Goal: Find specific page/section: Find specific page/section

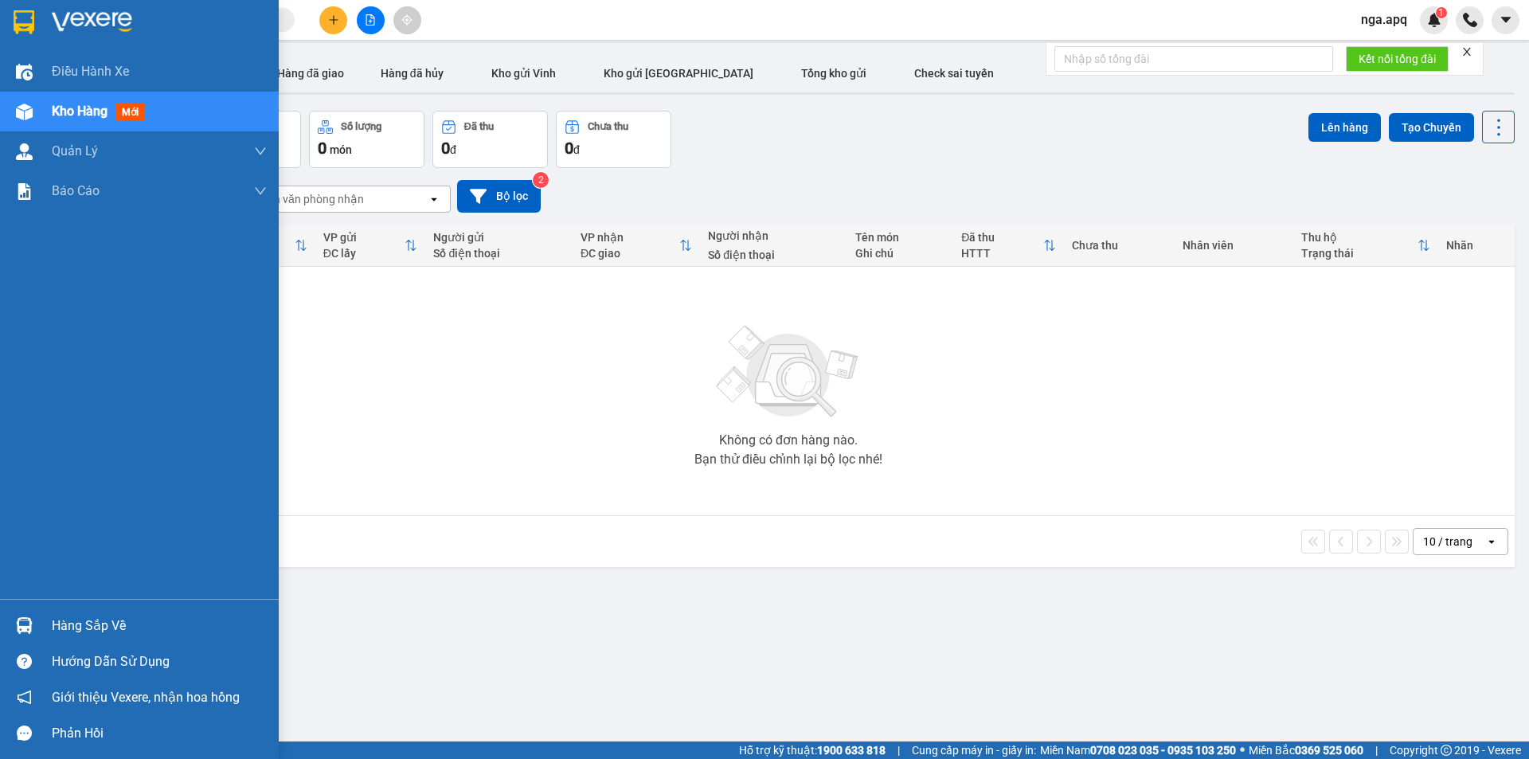
click at [18, 620] on img at bounding box center [24, 625] width 17 height 17
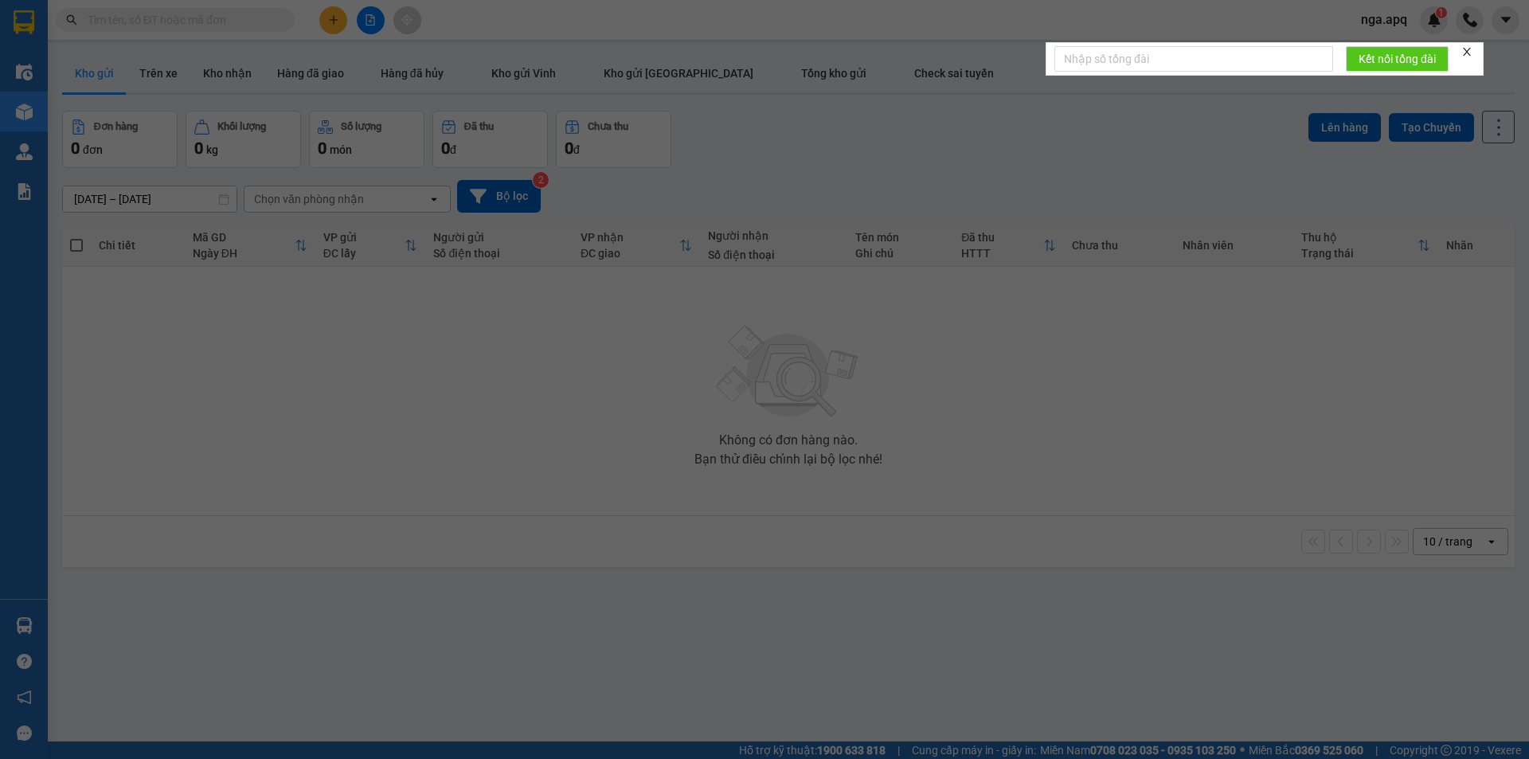
click at [18, 620] on div "Điều hành xe Kho hàng mới Quản [PERSON_NAME] lý thu hộ Quản lý chuyến Quản lý g…" at bounding box center [24, 379] width 48 height 759
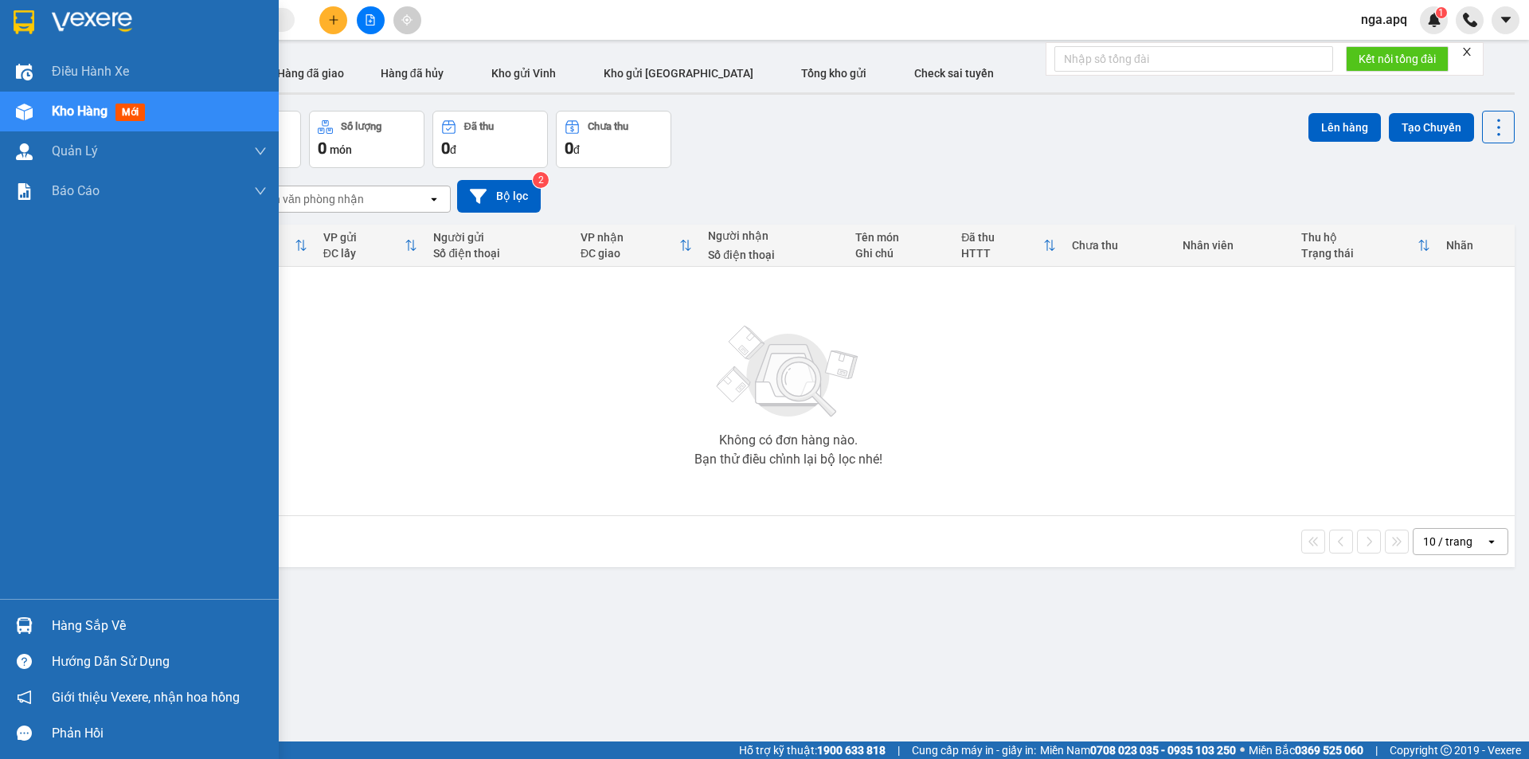
click at [24, 622] on img at bounding box center [24, 625] width 17 height 17
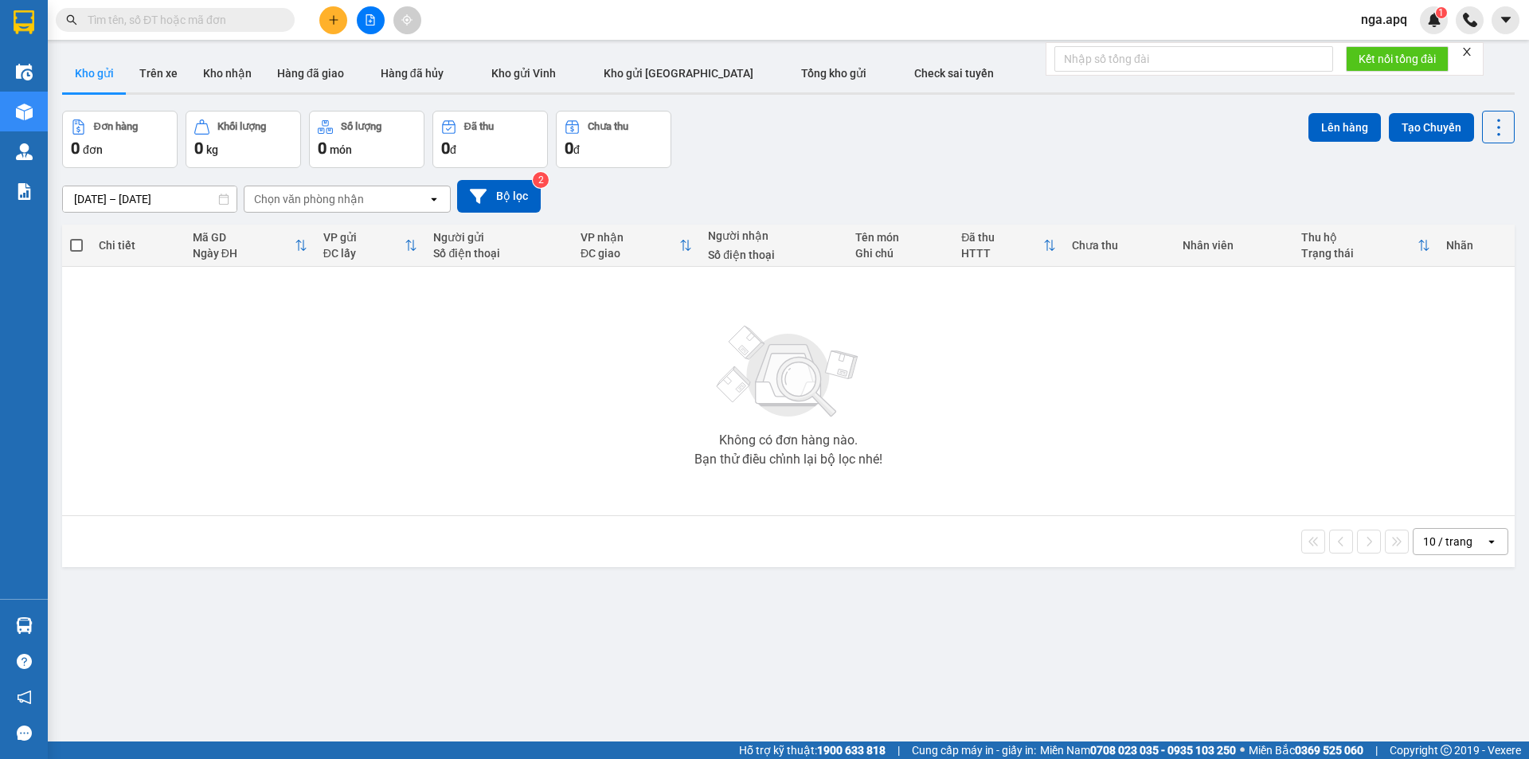
click at [1074, 428] on section "Kết quả tìm kiếm ( 0 ) Bộ lọc No Data nga.apq 1 Điều hành xe Kho hàng mới Quản …" at bounding box center [764, 379] width 1529 height 759
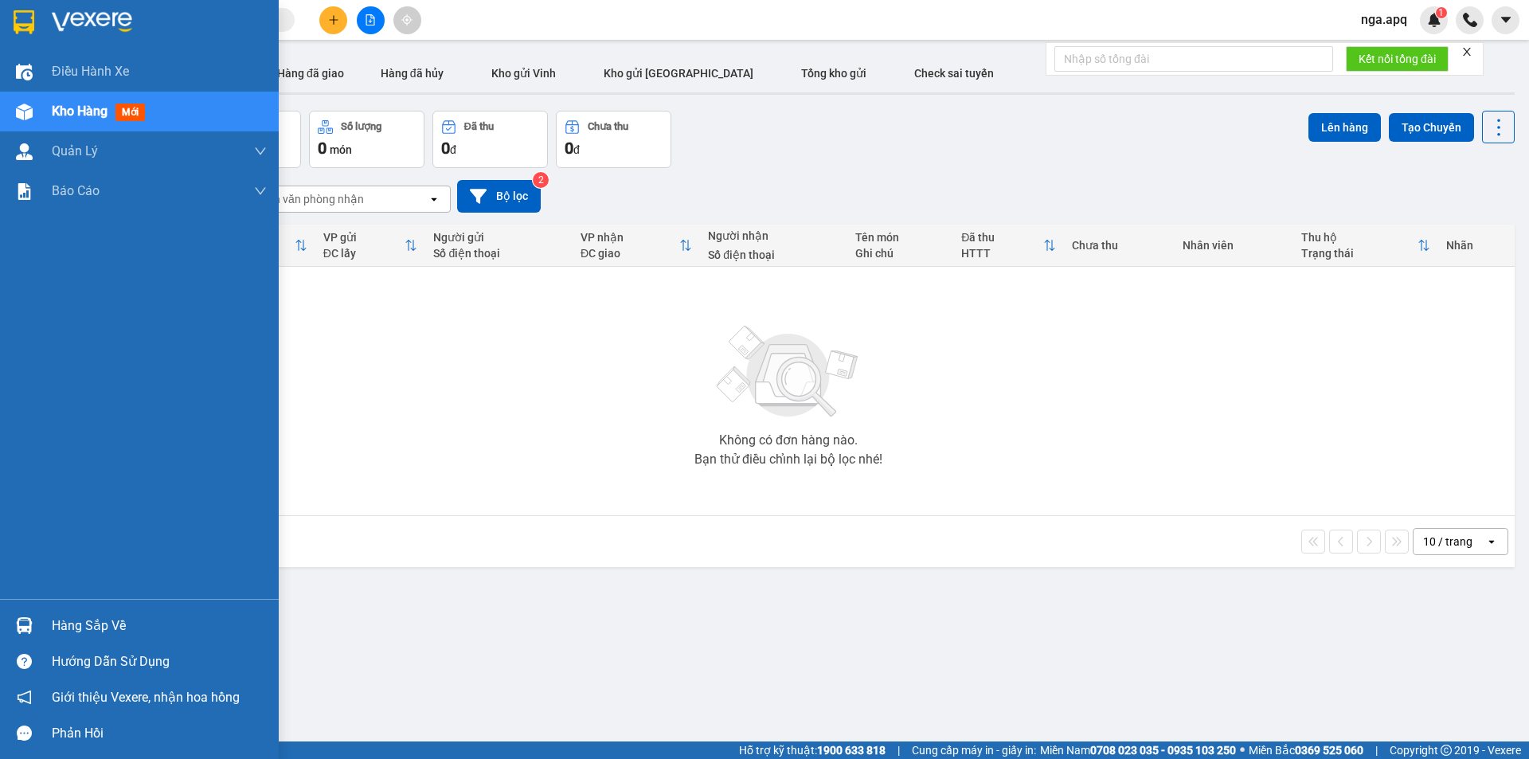
click at [24, 617] on img at bounding box center [24, 625] width 17 height 17
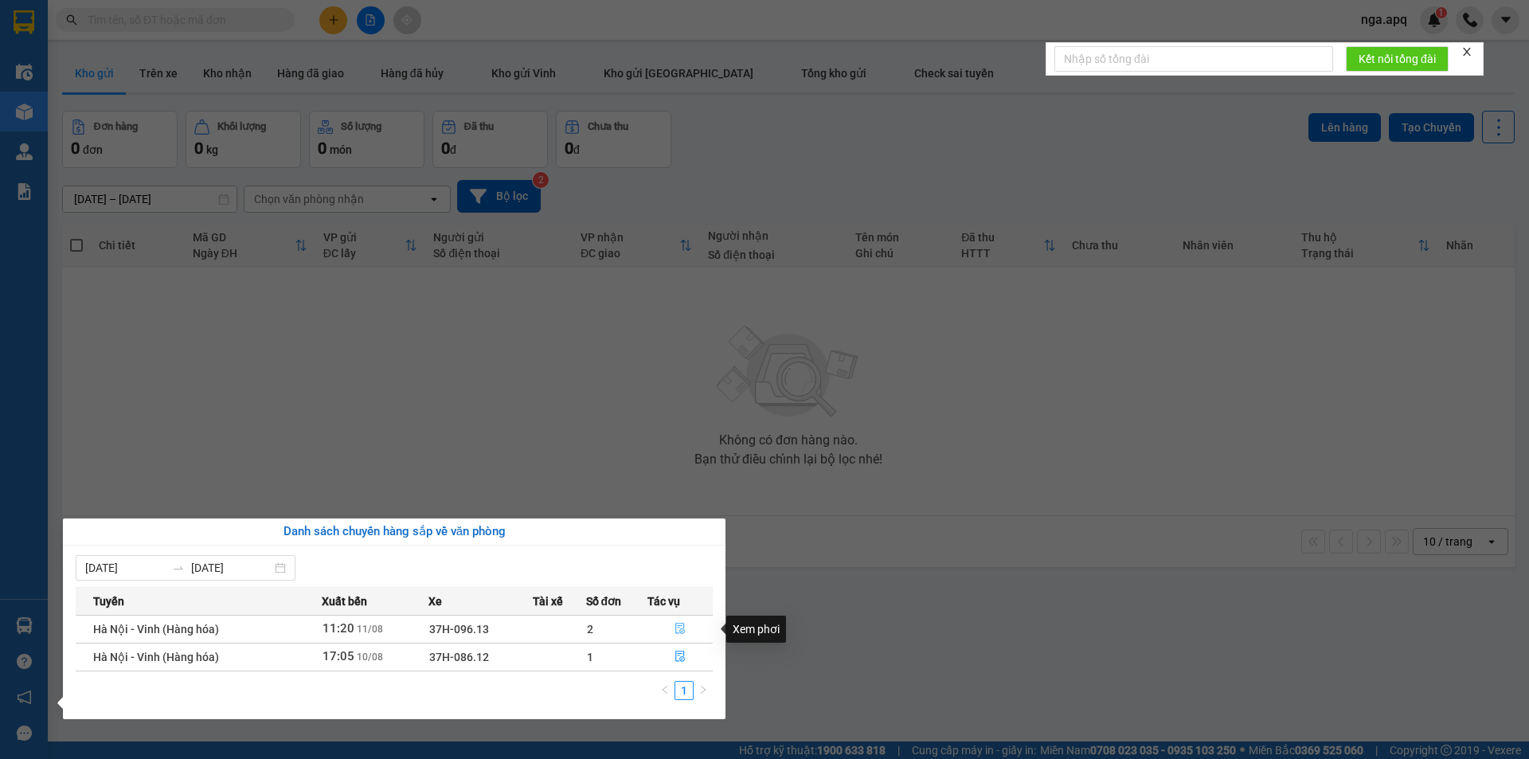
click at [681, 626] on icon "file-done" at bounding box center [680, 628] width 10 height 11
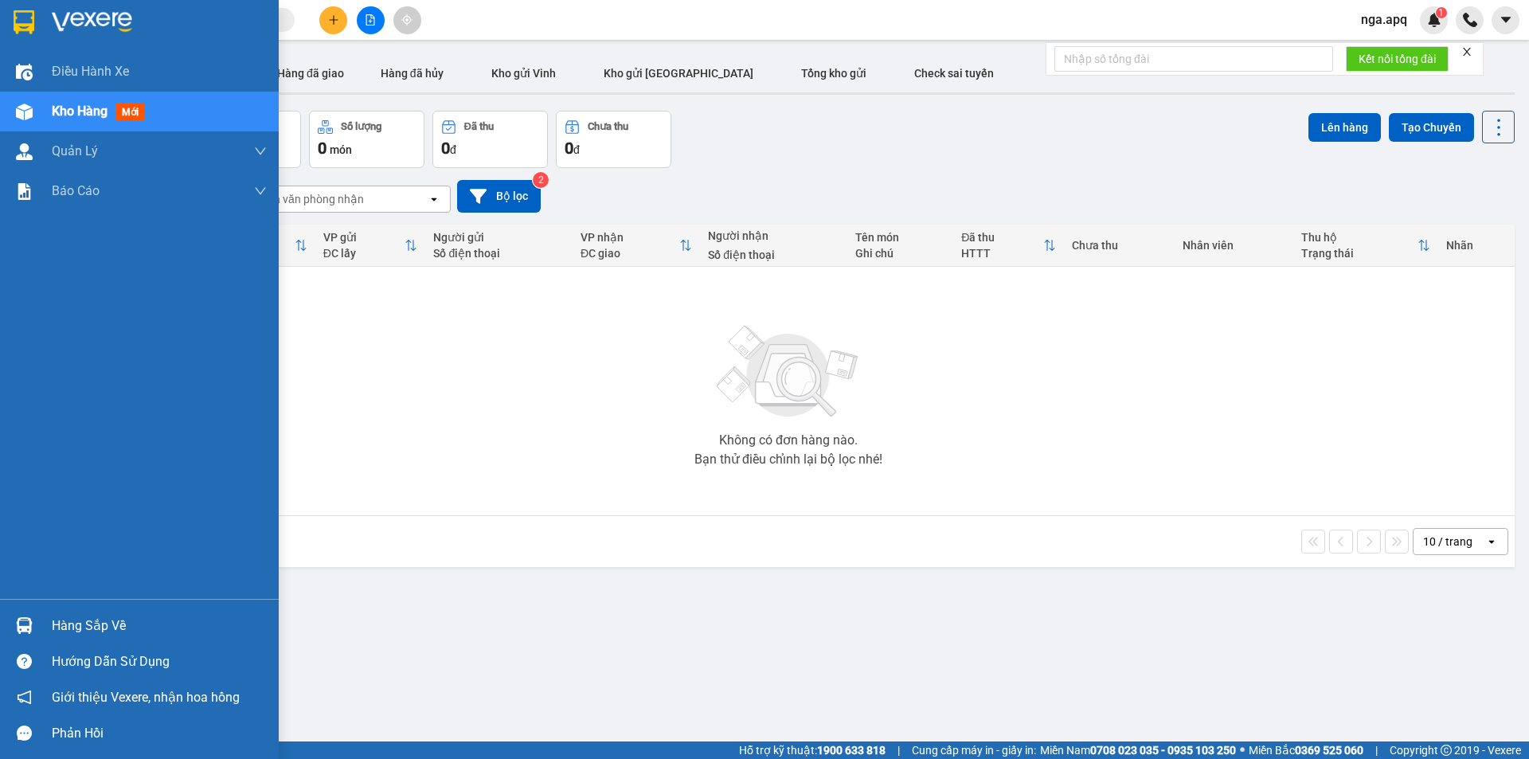
click at [26, 623] on img at bounding box center [24, 625] width 17 height 17
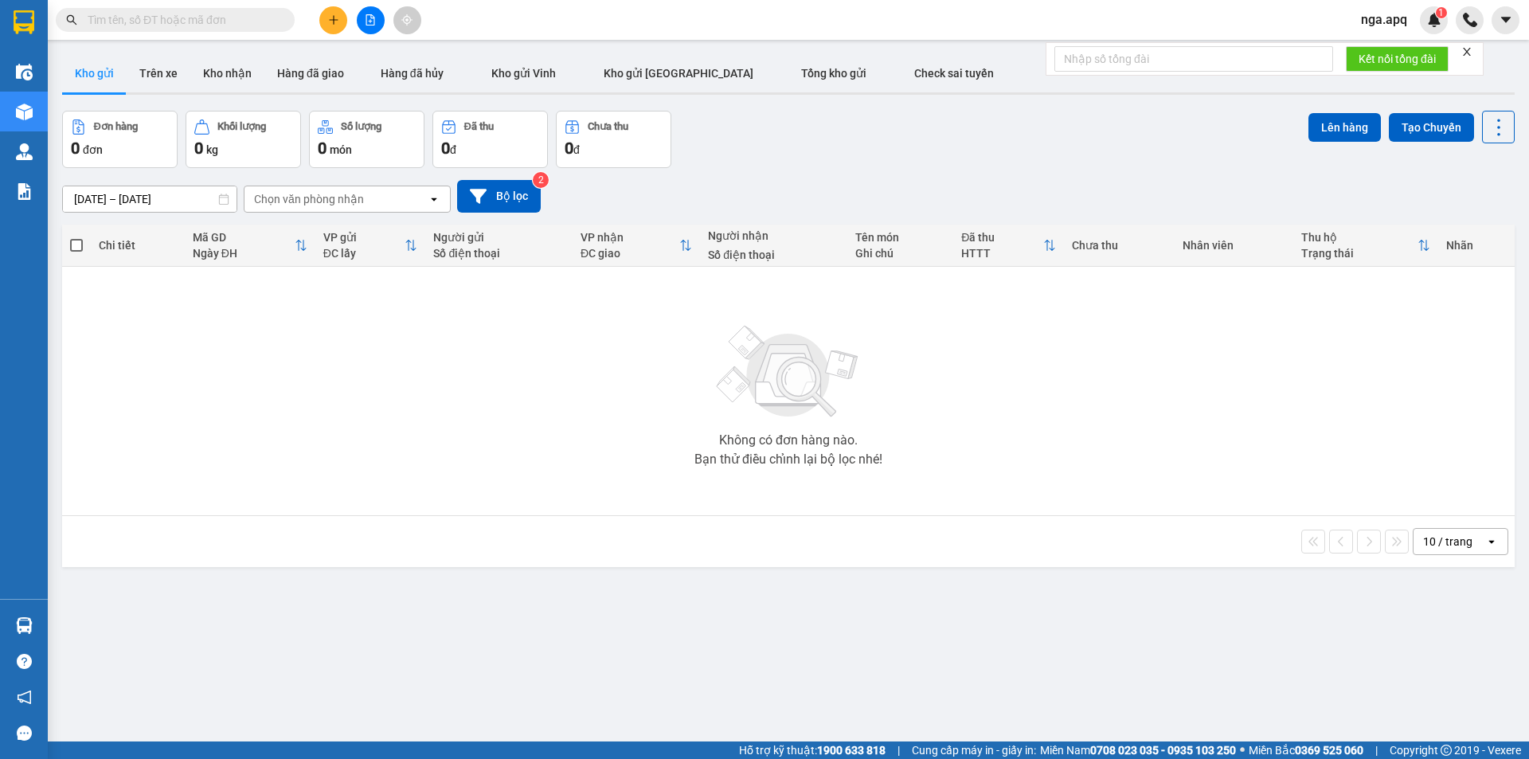
click at [1463, 691] on section "Kết quả tìm kiếm ( 0 ) Bộ lọc No Data nga.apq 1 Điều hành xe Kho hàng mới Quản …" at bounding box center [764, 379] width 1529 height 759
